Goal: Obtain resource: Download file/media

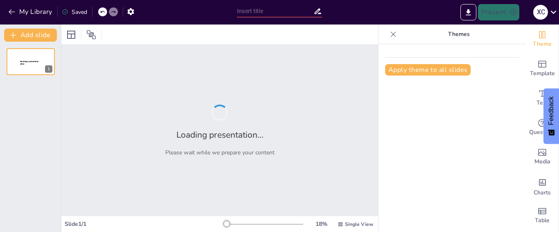
type input "Lesión Aguda de la Médula Espinal: Anatomía y Fisiopatología"
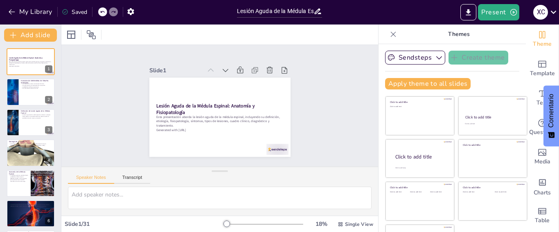
checkbox input "true"
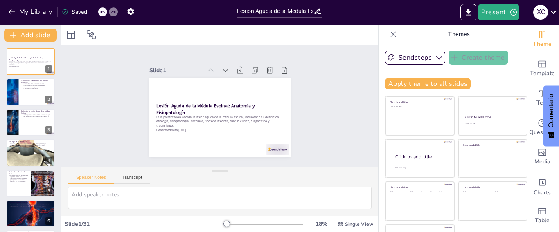
checkbox input "true"
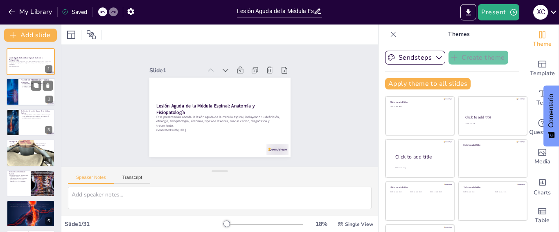
checkbox input "true"
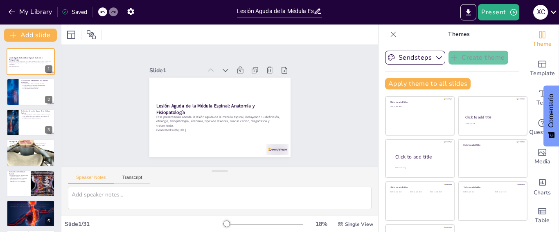
checkbox input "true"
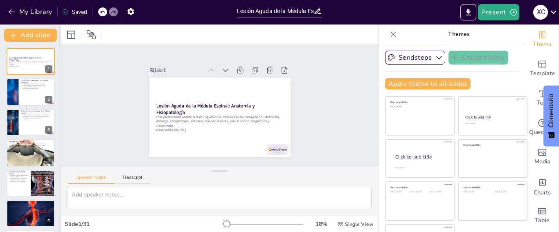
checkbox input "true"
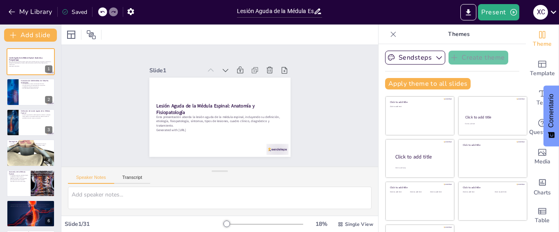
scroll to position [106, 0]
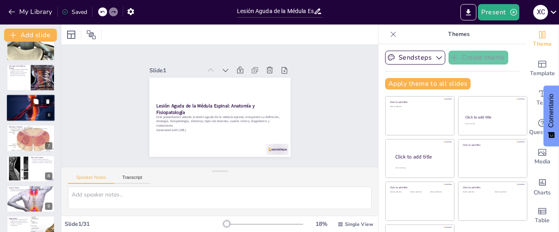
checkbox input "true"
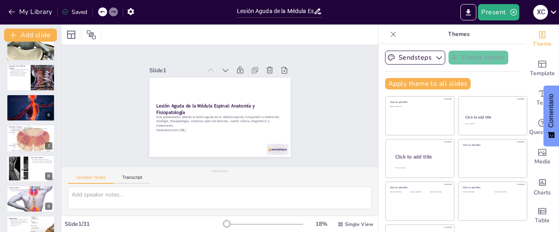
checkbox input "true"
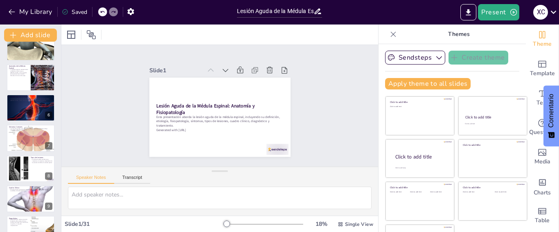
checkbox input "true"
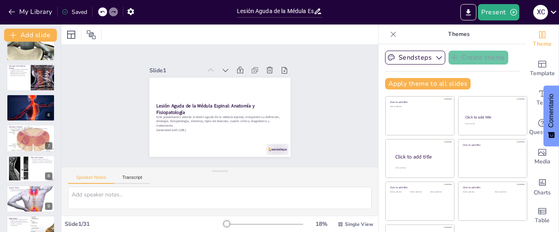
checkbox input "true"
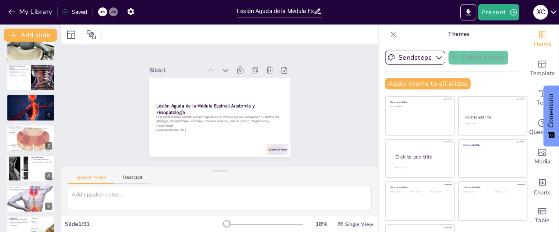
checkbox input "true"
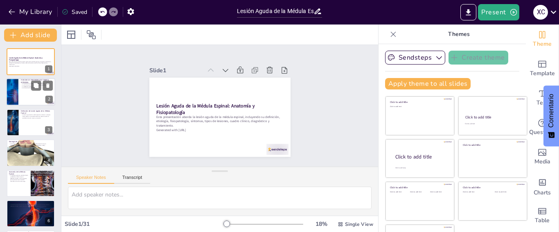
checkbox input "true"
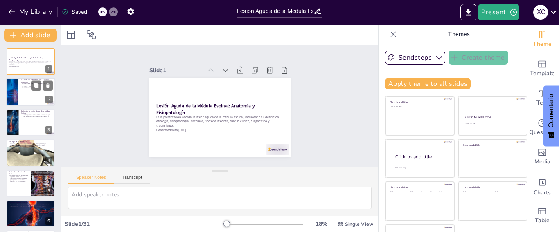
checkbox input "true"
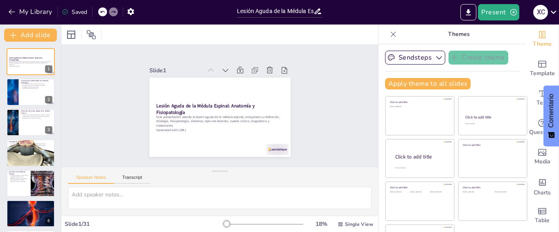
checkbox input "true"
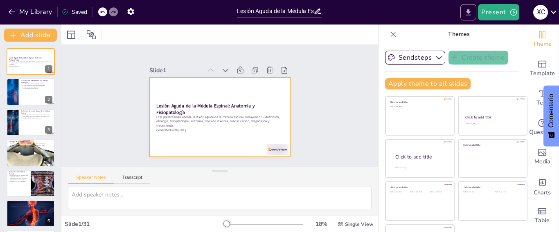
checkbox input "true"
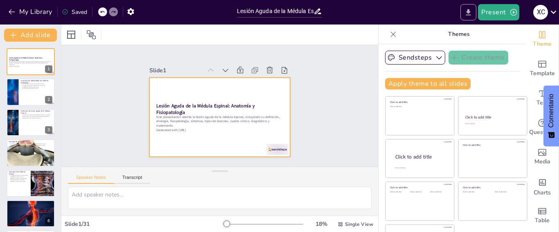
click at [467, 16] on icon "Export to PowerPoint" at bounding box center [468, 12] width 9 height 9
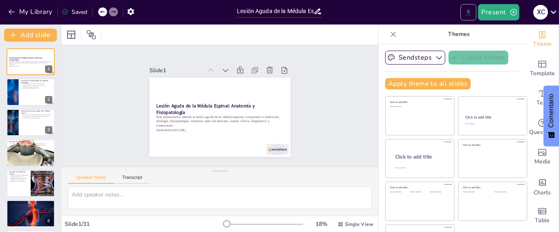
checkbox input "true"
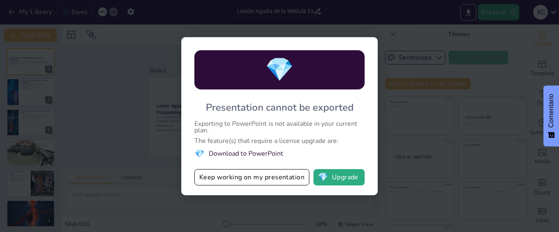
click at [421, 105] on div "💎 Presentation cannot be exported Exporting to PowerPoint is not available in y…" at bounding box center [279, 116] width 559 height 232
checkbox input "true"
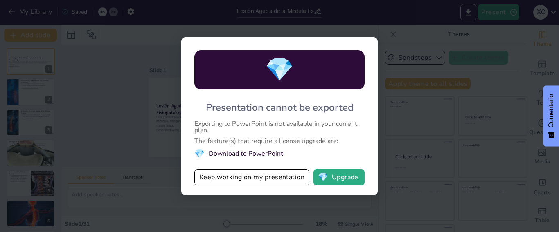
checkbox input "true"
click at [345, 181] on button "💎 Upgrade" at bounding box center [338, 177] width 51 height 16
checkbox input "true"
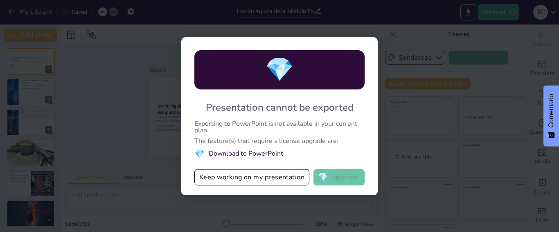
checkbox input "true"
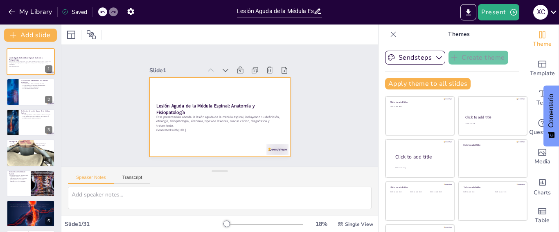
checkbox input "true"
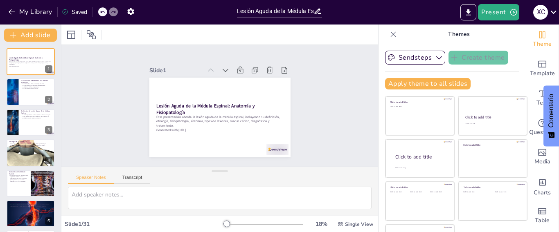
checkbox input "true"
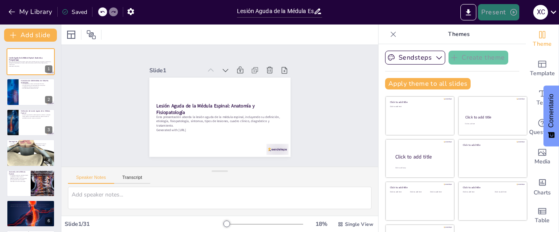
click at [510, 13] on icon "button" at bounding box center [513, 12] width 7 height 7
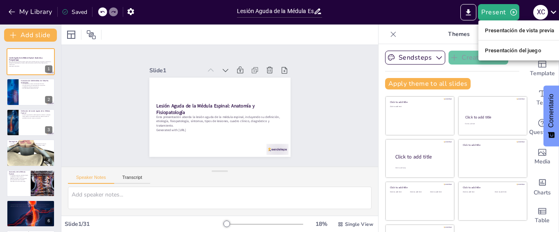
click at [530, 30] on font "Presentación de vista previa" at bounding box center [520, 30] width 70 height 6
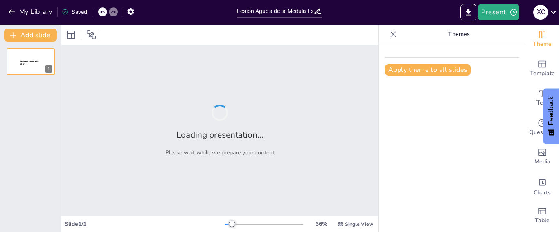
type input "Lesión Aguda de la Médula Espinal: Anatomía y Fisiopatología"
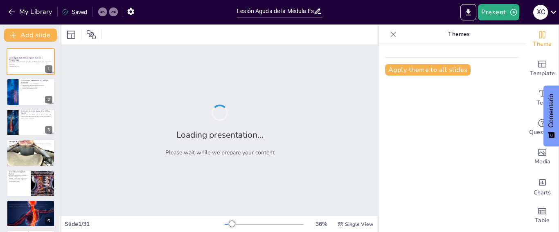
checkbox input "true"
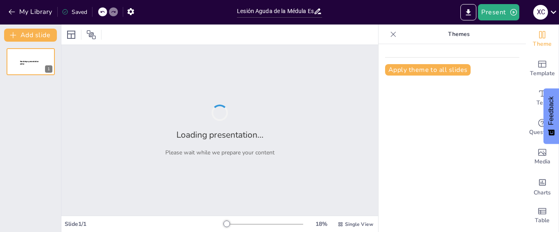
type input "Lesión Aguda de la Médula Espinal: Anatomía y Fisiopatología"
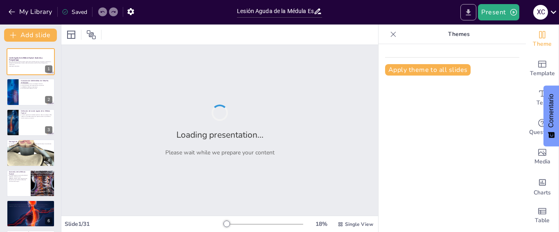
click at [465, 14] on icon "Export to PowerPoint" at bounding box center [468, 12] width 9 height 9
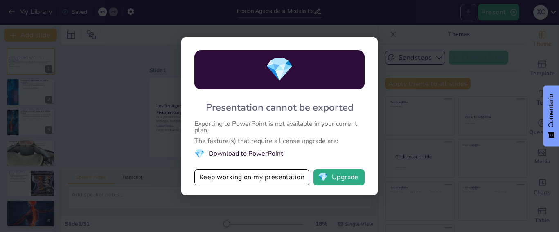
checkbox input "true"
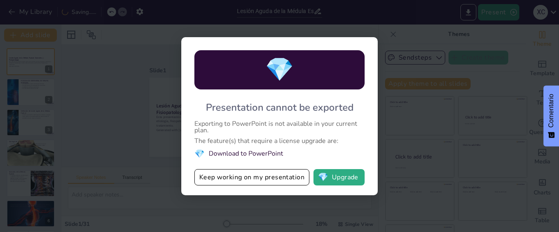
click at [285, 71] on span "💎" at bounding box center [279, 69] width 29 height 31
click at [275, 72] on span "💎" at bounding box center [279, 69] width 29 height 31
drag, startPoint x: 243, startPoint y: 127, endPoint x: 232, endPoint y: 146, distance: 21.2
click at [242, 128] on div "Exporting to PowerPoint is not available in your current plan." at bounding box center [279, 127] width 170 height 13
click at [232, 147] on div "💎 Presentation cannot be exported Exporting to PowerPoint is not available in y…" at bounding box center [279, 116] width 196 height 158
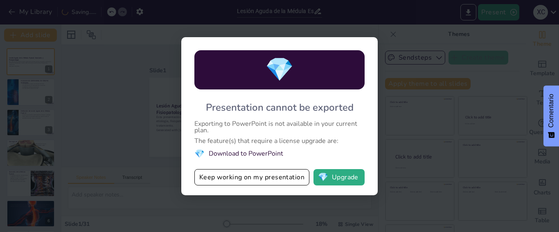
click at [240, 153] on li "💎 Download to PowerPoint" at bounding box center [279, 153] width 170 height 11
click at [249, 153] on li "💎 Download to PowerPoint" at bounding box center [279, 153] width 170 height 11
click at [251, 153] on li "💎 Download to PowerPoint" at bounding box center [279, 153] width 170 height 11
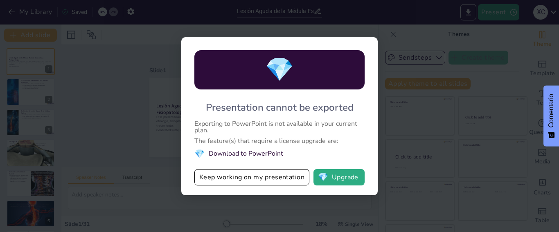
click at [252, 154] on li "💎 Download to PowerPoint" at bounding box center [279, 153] width 170 height 11
click at [255, 155] on li "💎 Download to PowerPoint" at bounding box center [279, 153] width 170 height 11
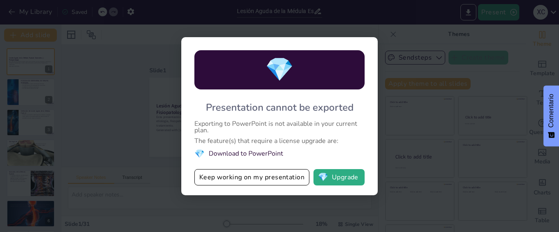
click at [255, 155] on li "💎 Download to PowerPoint" at bounding box center [279, 153] width 170 height 11
click at [273, 177] on button "Keep working on my presentation" at bounding box center [251, 177] width 115 height 16
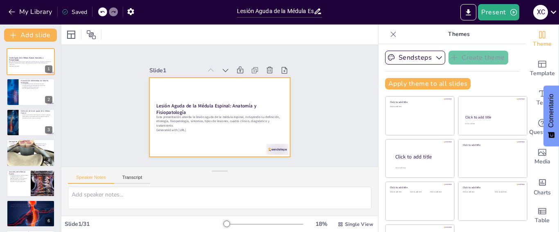
checkbox input "true"
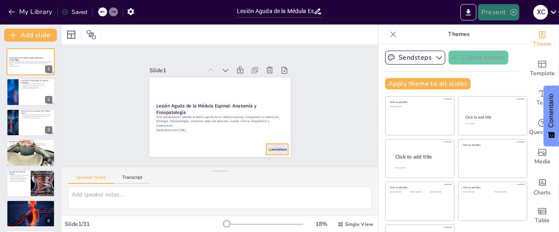
checkbox input "true"
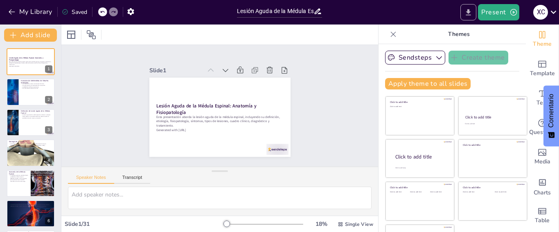
checkbox input "true"
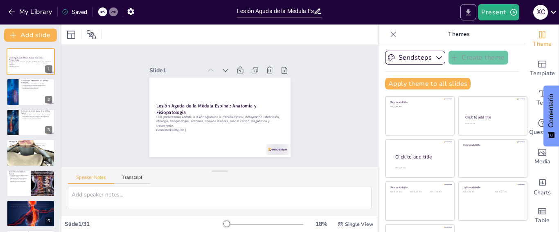
click at [472, 13] on icon "Export to PowerPoint" at bounding box center [468, 12] width 9 height 9
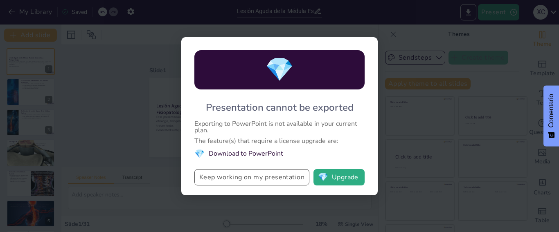
checkbox input "true"
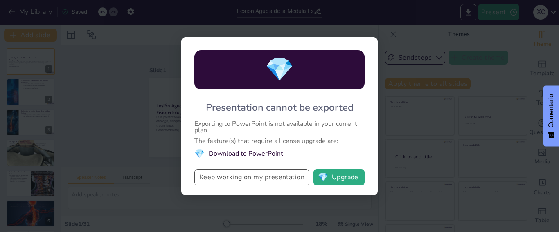
click at [272, 179] on button "Keep working on my presentation" at bounding box center [251, 177] width 115 height 16
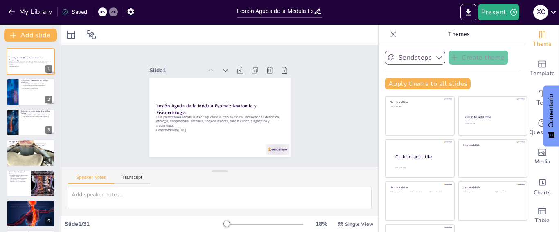
click at [302, 119] on div "Slide 1 Lesión Aguda de la Médula Espinal: Anatomía y Fisiopatología Esta prese…" at bounding box center [219, 105] width 209 height 155
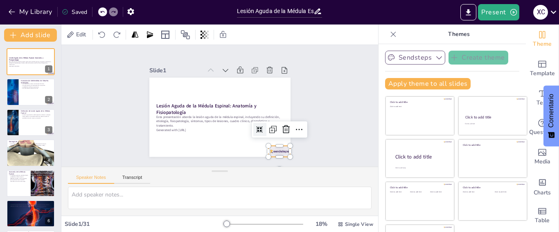
checkbox input "true"
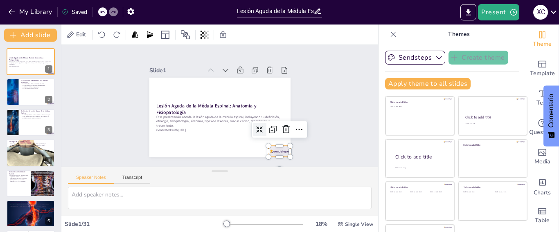
checkbox input "true"
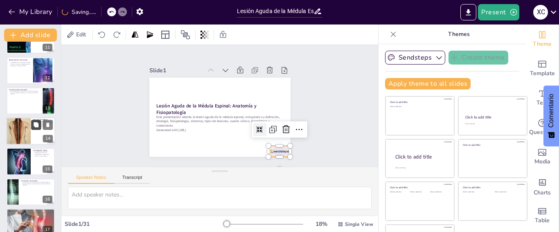
scroll to position [328, 0]
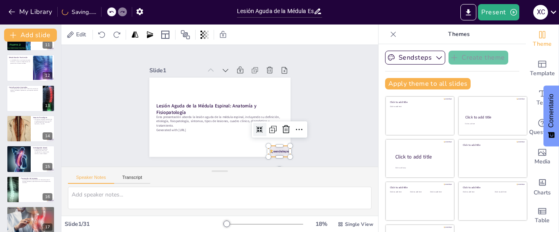
checkbox input "true"
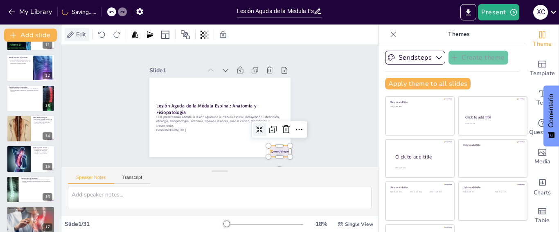
checkbox input "true"
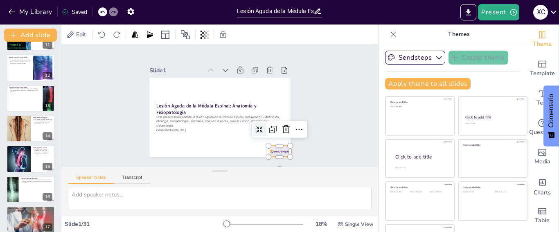
click at [74, 13] on div "Saved" at bounding box center [74, 12] width 25 height 8
click at [65, 9] on icon at bounding box center [64, 11] width 5 height 5
click at [71, 11] on div "Saved" at bounding box center [74, 12] width 25 height 8
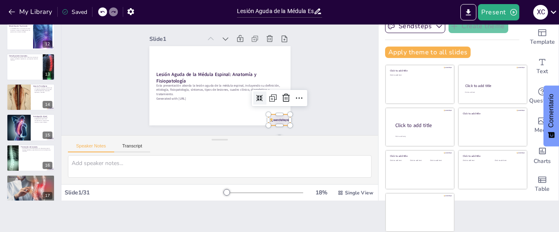
scroll to position [31, 0]
checkbox input "true"
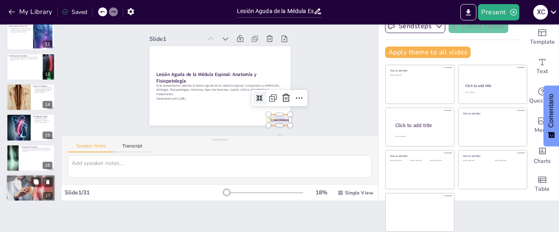
checkbox input "true"
click at [32, 188] on div at bounding box center [31, 189] width 48 height 32
checkbox input "true"
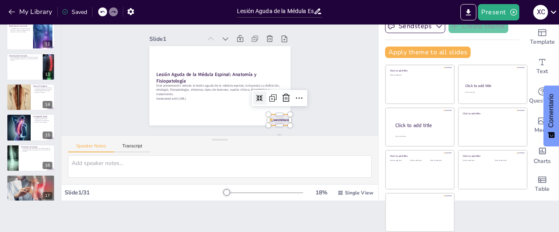
checkbox input "true"
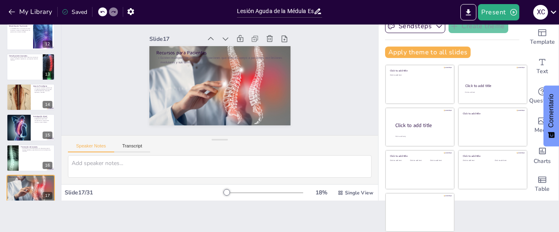
scroll to position [411, 0]
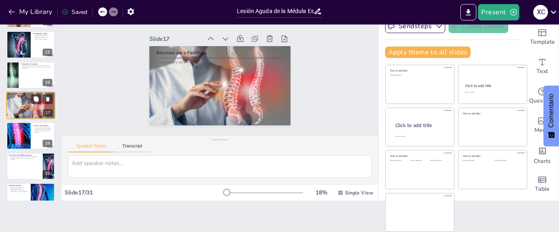
checkbox input "true"
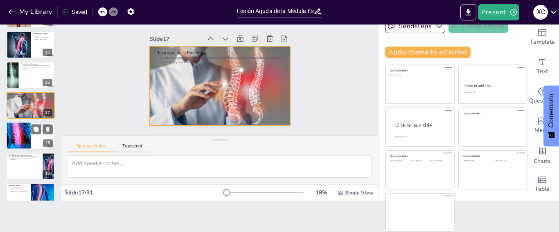
checkbox input "true"
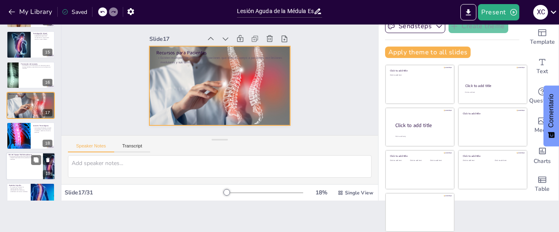
click at [25, 135] on div at bounding box center [18, 135] width 41 height 27
checkbox input "true"
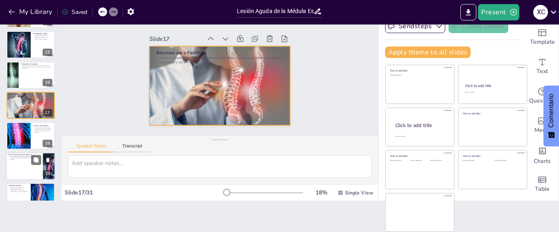
checkbox input "true"
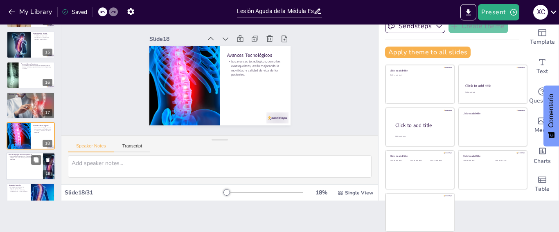
checkbox input "true"
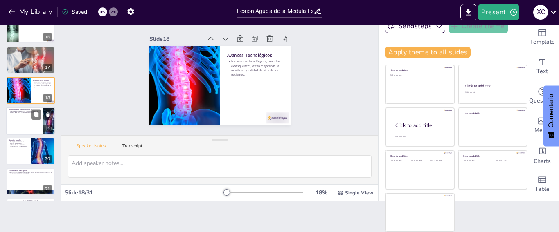
checkbox input "true"
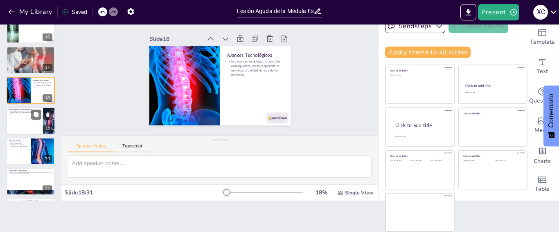
scroll to position [458, 0]
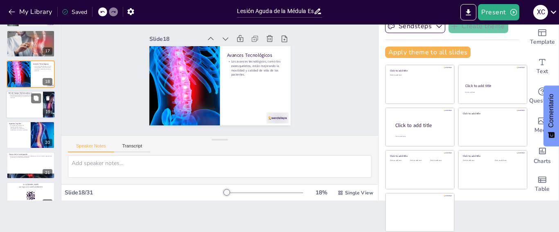
checkbox input "true"
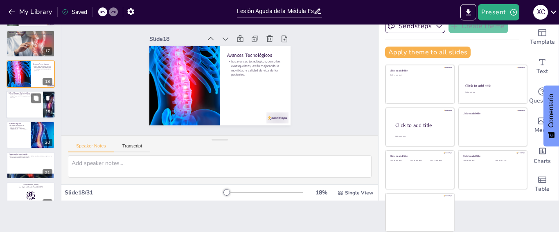
scroll to position [487, 0]
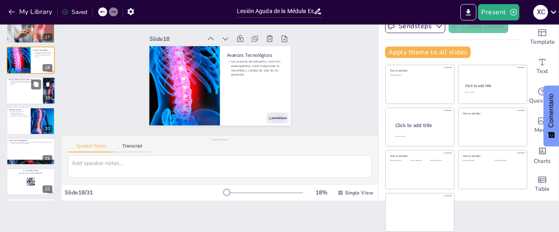
checkbox input "true"
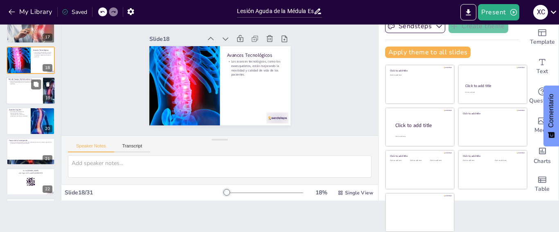
scroll to position [540, 0]
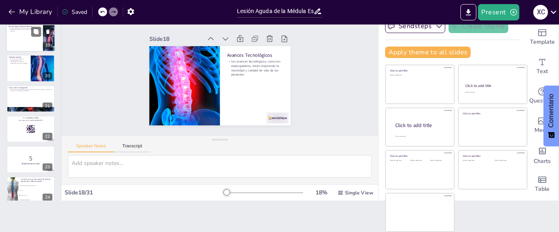
checkbox input "true"
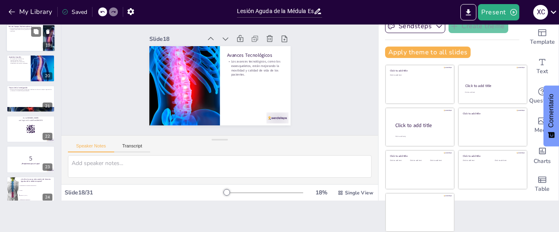
checkbox input "true"
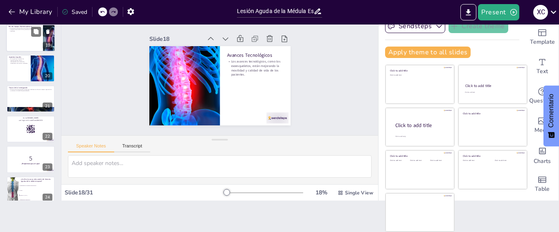
checkbox input "true"
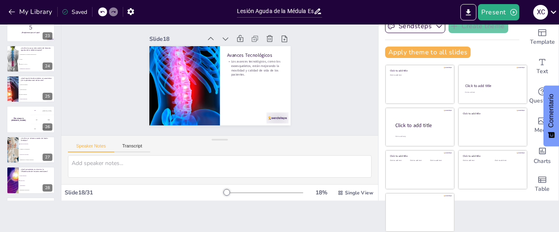
checkbox input "true"
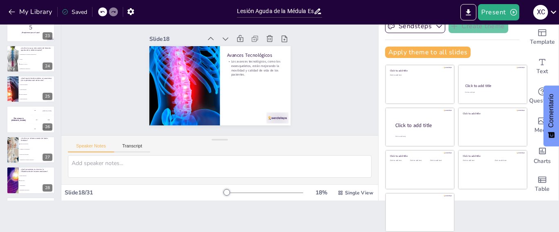
checkbox input "true"
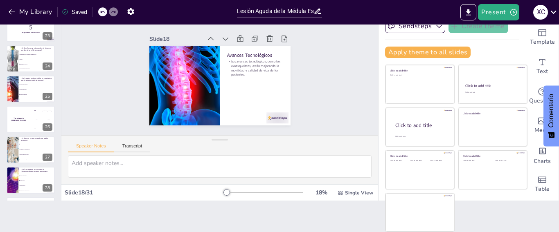
checkbox input "true"
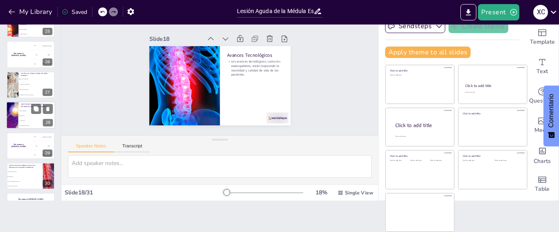
checkbox input "true"
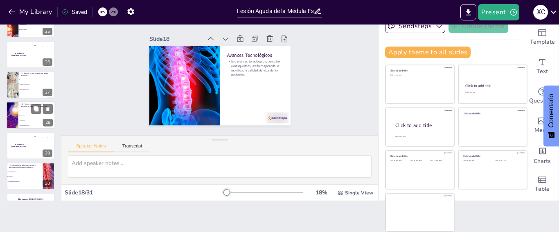
checkbox input "true"
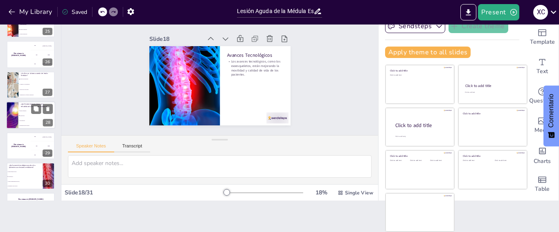
checkbox input "true"
click at [18, 112] on div at bounding box center [12, 115] width 51 height 28
type textarea "La respuesta correcta es "Terapia física", la cual es fundamental en el tratami…"
checkbox input "true"
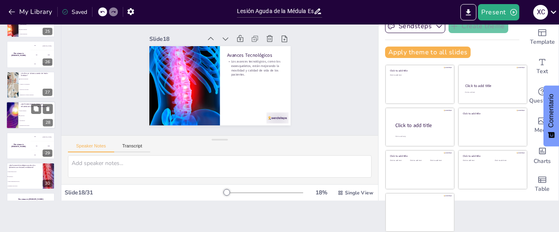
checkbox input "true"
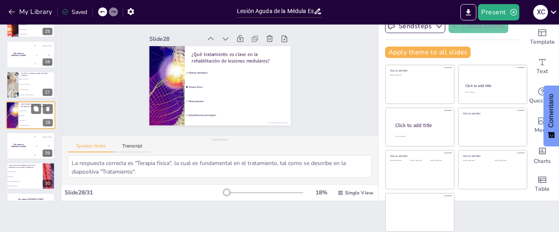
scroll to position [746, 0]
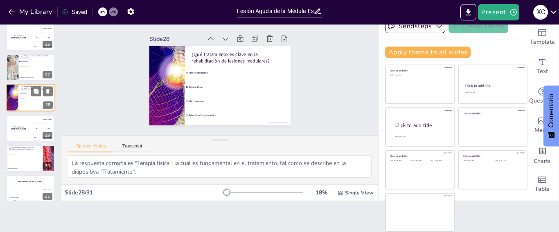
checkbox input "true"
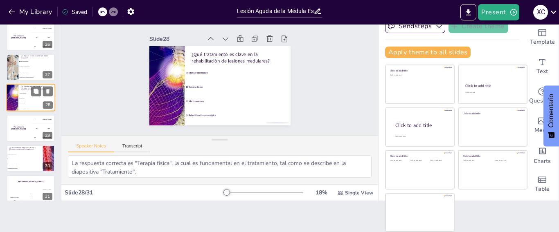
checkbox input "true"
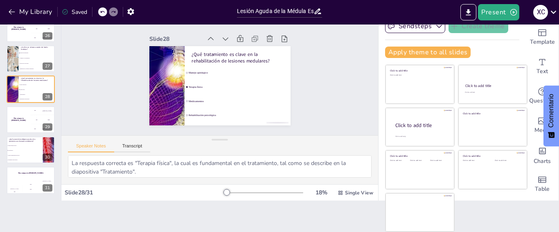
checkbox input "true"
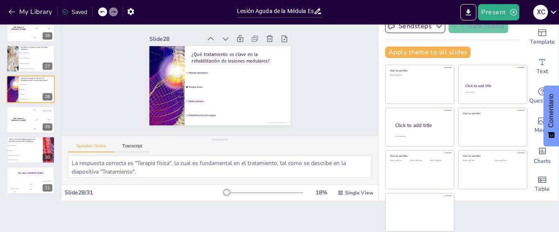
checkbox input "true"
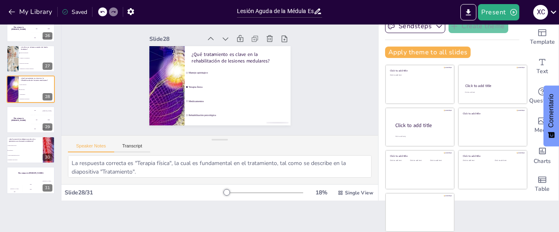
checkbox input "true"
click at [34, 121] on div "200 Jaap" at bounding box center [43, 119] width 25 height 9
checkbox input "true"
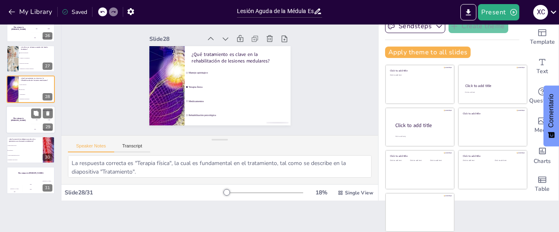
checkbox input "true"
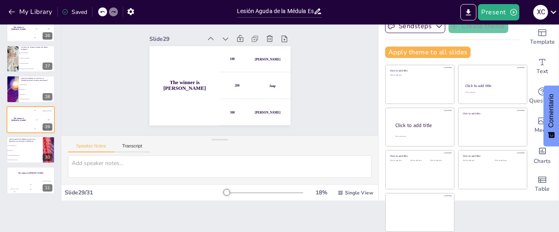
checkbox input "true"
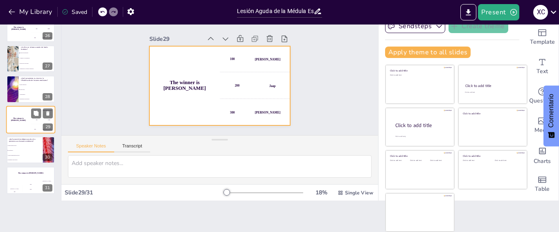
checkbox input "true"
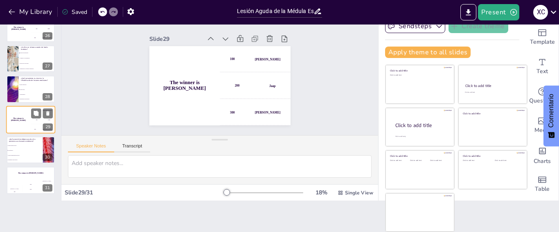
checkbox input "true"
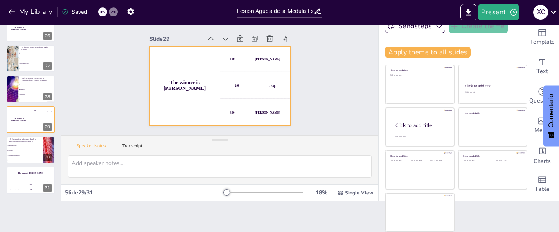
checkbox input "true"
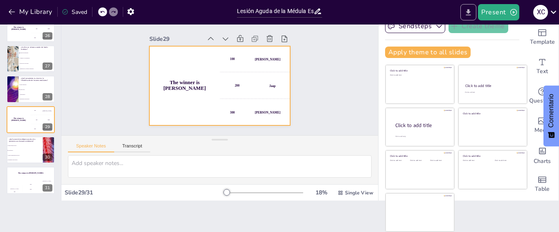
checkbox input "true"
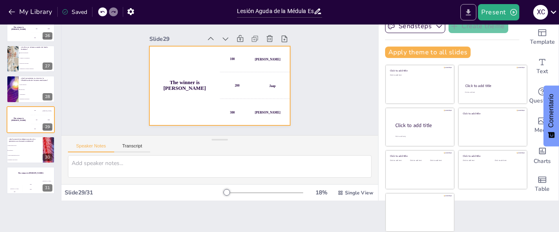
click at [470, 10] on icon "Export to PowerPoint" at bounding box center [468, 12] width 9 height 9
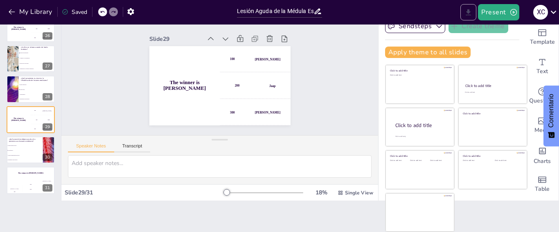
checkbox input "true"
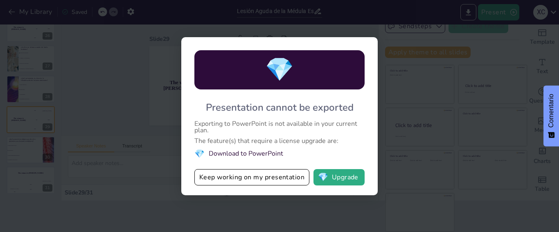
click at [275, 70] on span "💎" at bounding box center [279, 69] width 29 height 31
click at [332, 177] on button "💎 Upgrade" at bounding box center [338, 177] width 51 height 16
checkbox input "true"
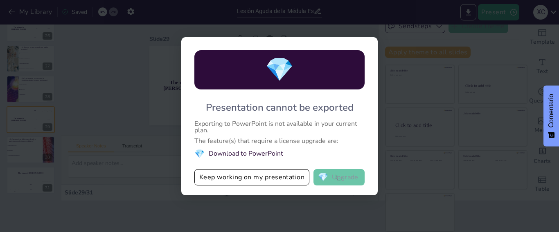
checkbox input "true"
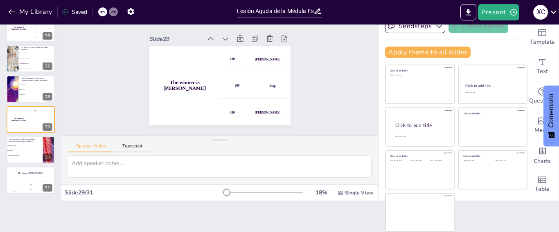
checkbox input "true"
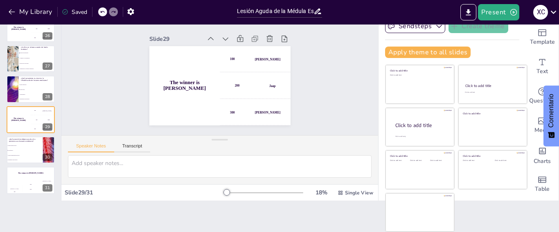
checkbox input "true"
